Goal: Information Seeking & Learning: Learn about a topic

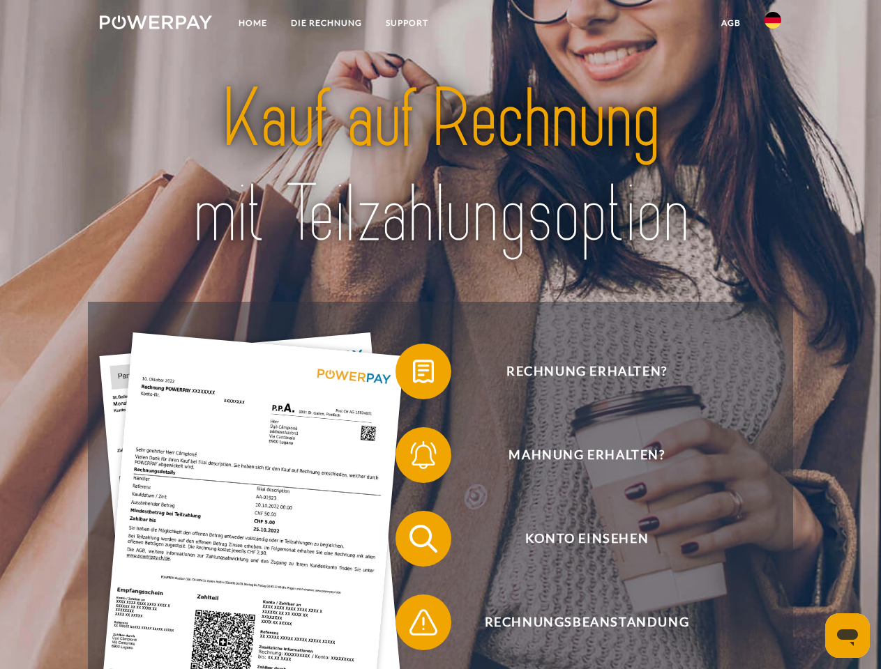
click at [155, 24] on img at bounding box center [156, 22] width 112 height 14
click at [772, 24] on img at bounding box center [772, 20] width 17 height 17
click at [730, 23] on link "agb" at bounding box center [730, 22] width 43 height 25
click at [413, 374] on span at bounding box center [402, 372] width 70 height 70
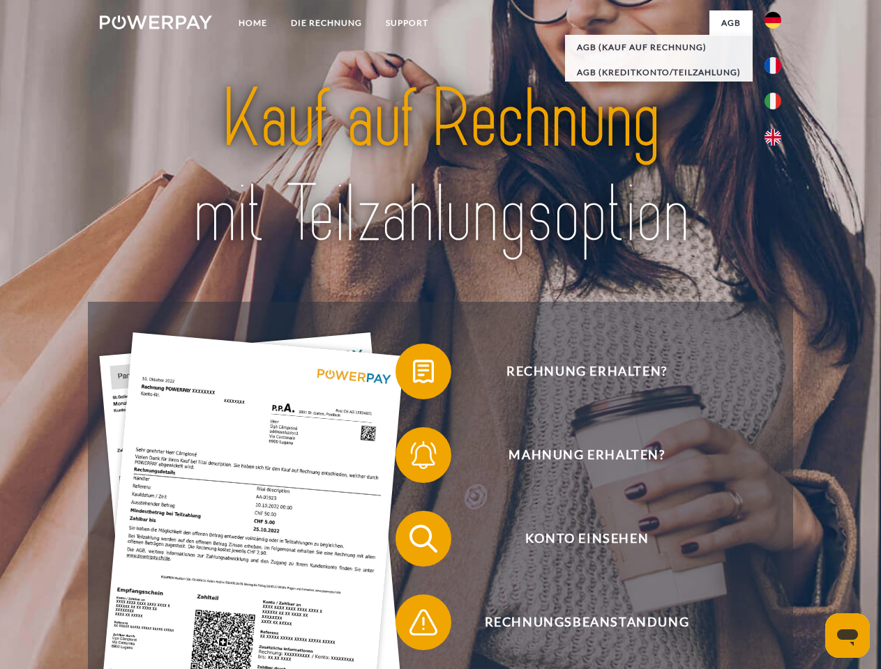
click at [413, 458] on span at bounding box center [402, 455] width 70 height 70
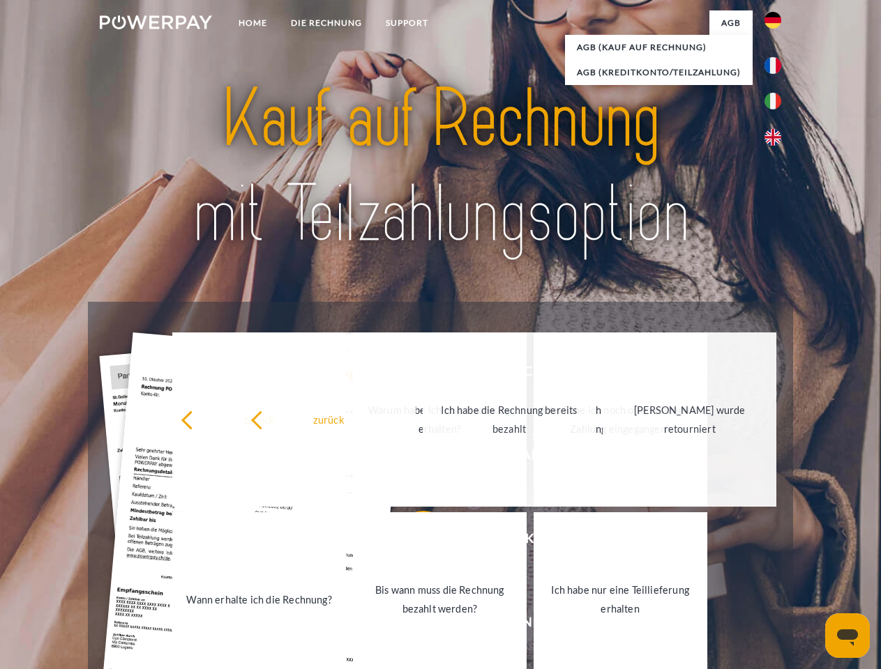
click at [413, 542] on link "Bis wann muss die Rechnung bezahlt werden?" at bounding box center [440, 599] width 174 height 174
click at [413, 625] on span at bounding box center [402, 623] width 70 height 70
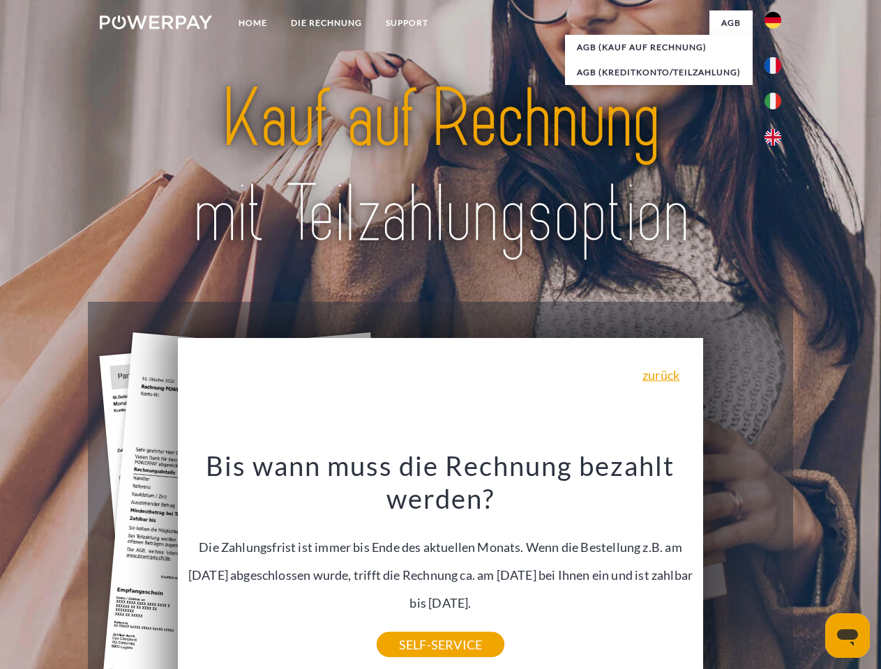
click at [847, 636] on icon "Messaging-Fenster öffnen" at bounding box center [847, 638] width 21 height 17
